Goal: Task Accomplishment & Management: Manage account settings

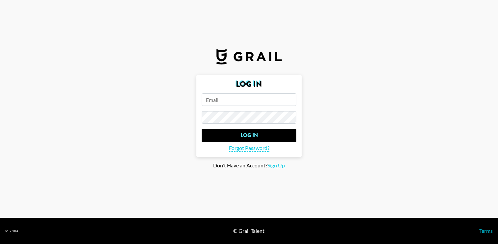
paste input "[PERSON_NAME][EMAIL_ADDRESS][PERSON_NAME][DOMAIN_NAME]"
type input "[PERSON_NAME][EMAIL_ADDRESS][PERSON_NAME][DOMAIN_NAME]"
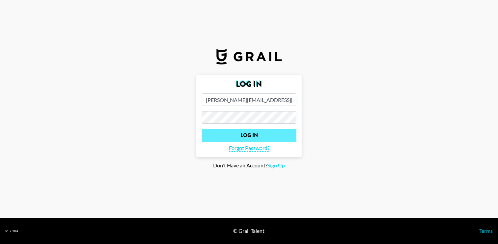
click at [251, 135] on input "Log In" at bounding box center [249, 135] width 95 height 13
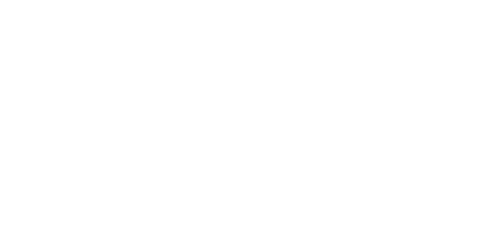
select select "Song"
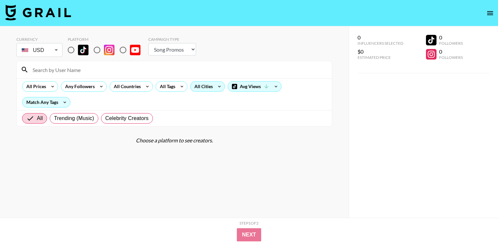
click at [216, 86] on icon at bounding box center [219, 87] width 11 height 10
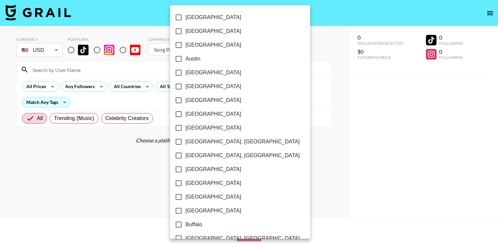
click at [180, 58] on input "Austin" at bounding box center [179, 59] width 14 height 14
checkbox input "true"
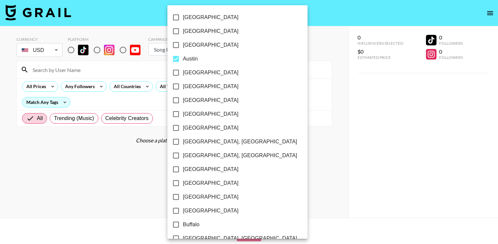
click at [260, 52] on div at bounding box center [249, 122] width 498 height 244
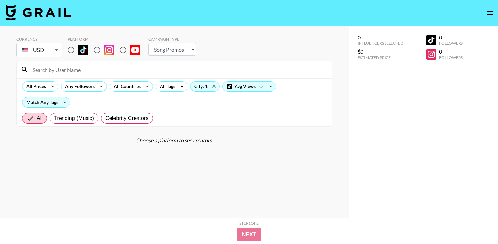
click at [70, 49] on input "radio" at bounding box center [71, 50] width 14 height 14
radio input "true"
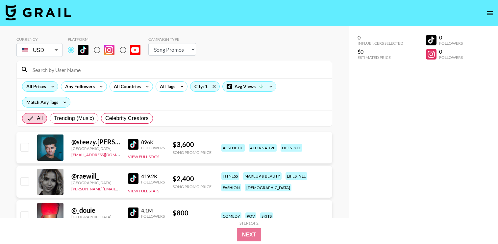
click at [51, 85] on icon at bounding box center [52, 87] width 11 height 10
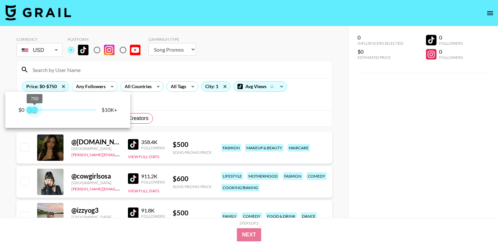
type input "250"
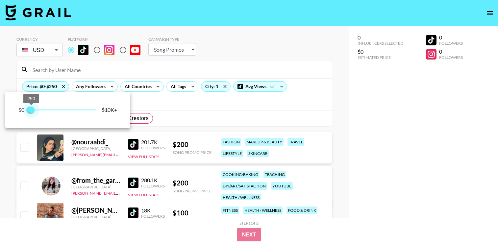
drag, startPoint x: 97, startPoint y: 110, endPoint x: 32, endPoint y: 109, distance: 65.1
click at [32, 109] on span "250" at bounding box center [31, 110] width 7 height 7
click at [307, 97] on div at bounding box center [249, 122] width 498 height 244
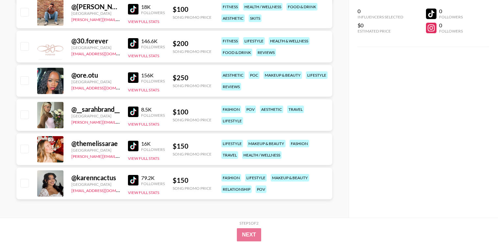
scroll to position [204, 0]
click at [132, 145] on img at bounding box center [133, 146] width 11 height 11
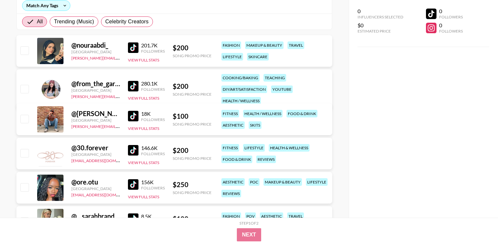
scroll to position [96, 0]
click at [134, 86] on img at bounding box center [133, 86] width 11 height 11
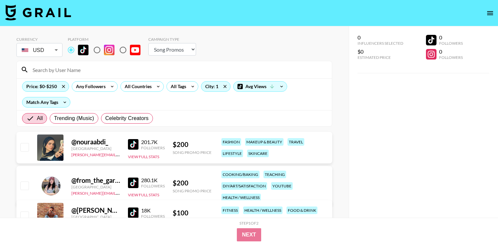
scroll to position [0, 0]
click at [488, 11] on icon "open drawer" at bounding box center [490, 13] width 8 height 8
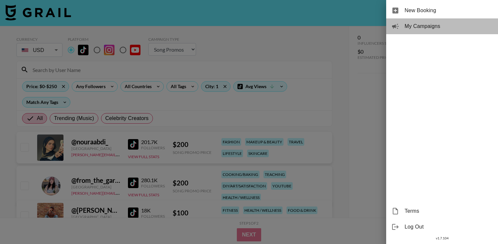
click at [415, 27] on span "My Campaigns" at bounding box center [448, 26] width 88 height 8
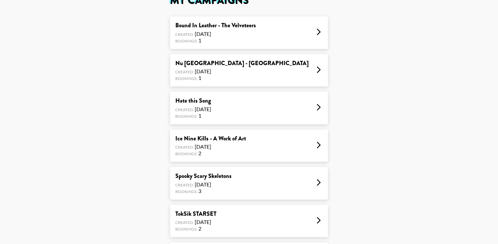
scroll to position [48, 0]
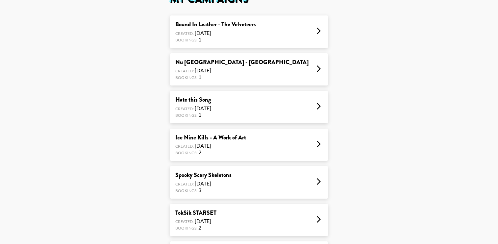
click at [299, 140] on div "Ice Nine Kills - A Work of Art Created: [DATE] Bookings: 2" at bounding box center [249, 145] width 158 height 33
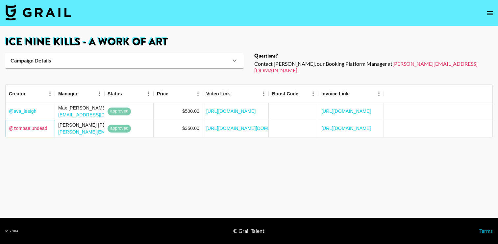
click at [31, 125] on link "@ [GEOGRAPHIC_DATA]undead" at bounding box center [28, 128] width 38 height 7
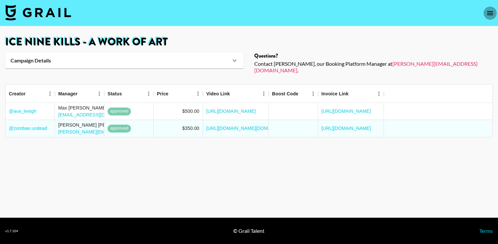
click at [489, 14] on icon "open drawer" at bounding box center [490, 13] width 8 height 8
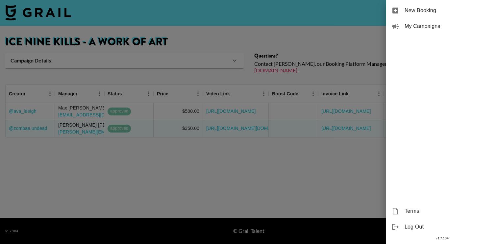
click at [319, 197] on div at bounding box center [249, 122] width 498 height 244
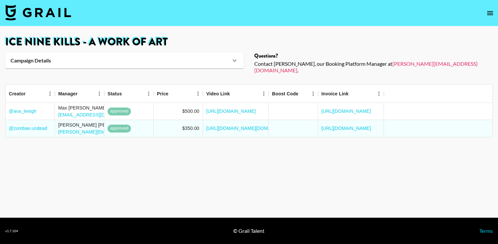
click at [15, 12] on img at bounding box center [38, 13] width 66 height 16
select select "Song"
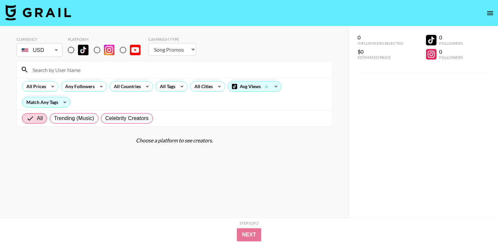
click at [488, 12] on icon "open drawer" at bounding box center [490, 13] width 8 height 8
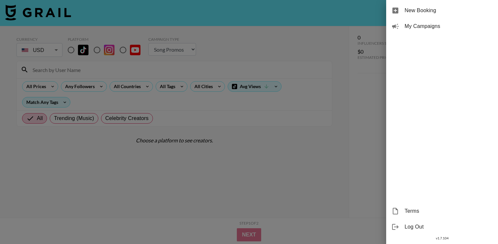
click at [433, 30] on span "My Campaigns" at bounding box center [448, 26] width 88 height 8
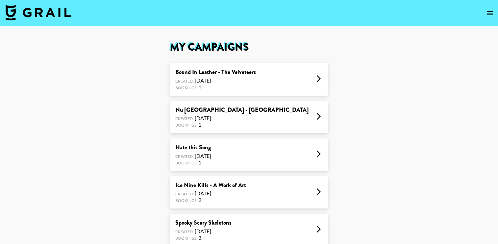
click at [489, 12] on icon "open drawer" at bounding box center [490, 13] width 8 height 8
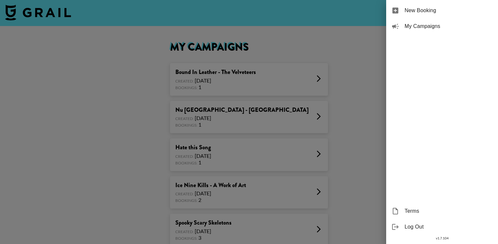
click at [410, 211] on span "Terms" at bounding box center [448, 211] width 88 height 8
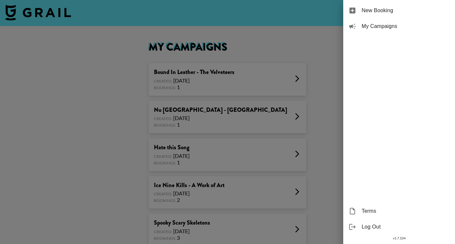
click at [328, 56] on div at bounding box center [227, 122] width 455 height 244
